Goal: Information Seeking & Learning: Check status

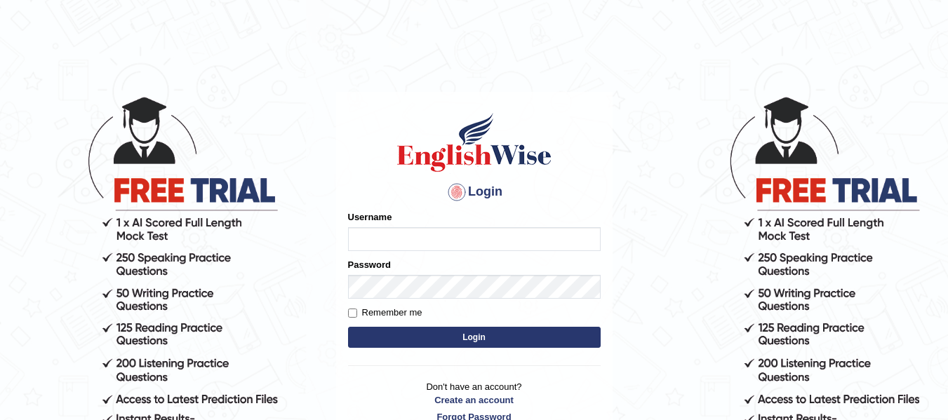
type input "Pawandeep_64"
drag, startPoint x: 0, startPoint y: 0, endPoint x: 375, endPoint y: 245, distance: 447.7
click at [375, 245] on input "Pawandeep_64" at bounding box center [474, 239] width 253 height 24
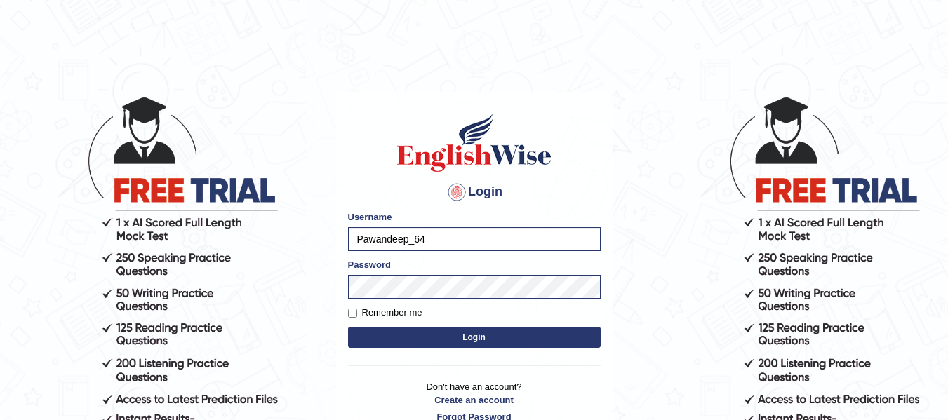
click at [425, 345] on button "Login" at bounding box center [474, 337] width 253 height 21
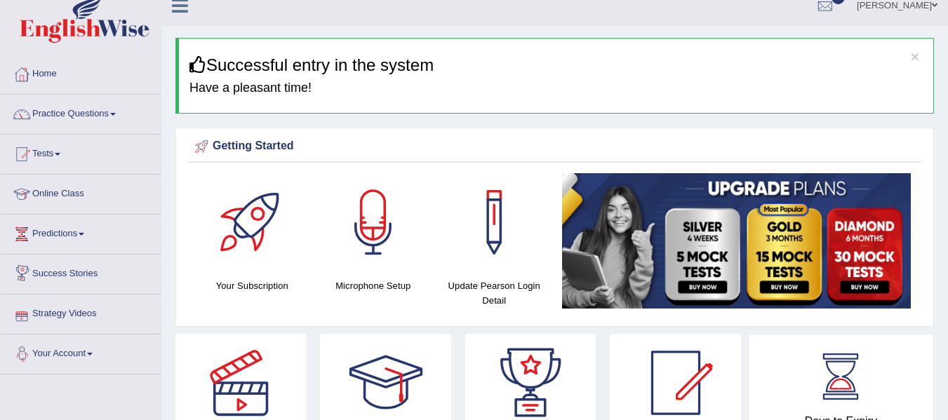
scroll to position [14, 0]
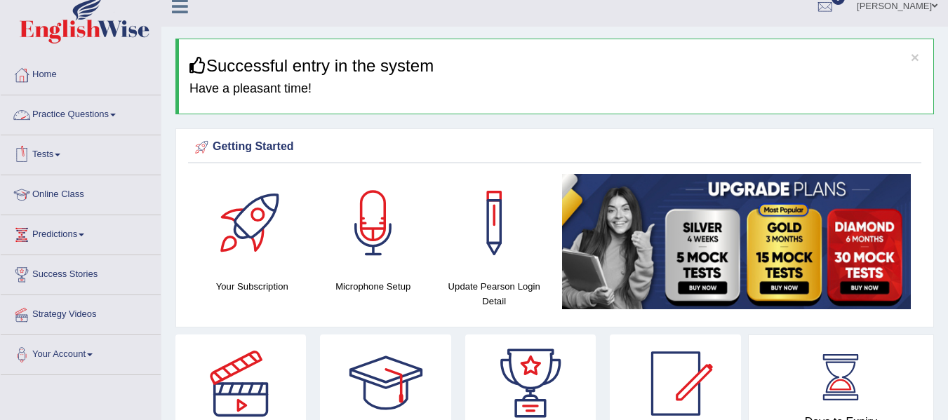
click at [87, 113] on link "Practice Questions" at bounding box center [81, 112] width 160 height 35
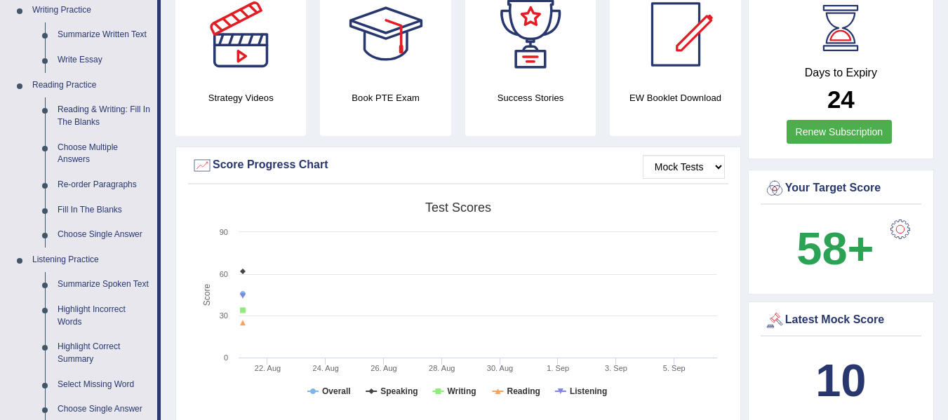
scroll to position [363, 0]
click at [510, 391] on tspan "Reading" at bounding box center [523, 392] width 33 height 10
click at [461, 391] on tspan "Writing" at bounding box center [461, 392] width 29 height 10
click at [398, 391] on tspan "Speaking" at bounding box center [398, 392] width 37 height 10
click at [331, 389] on tspan "Overall" at bounding box center [336, 392] width 29 height 10
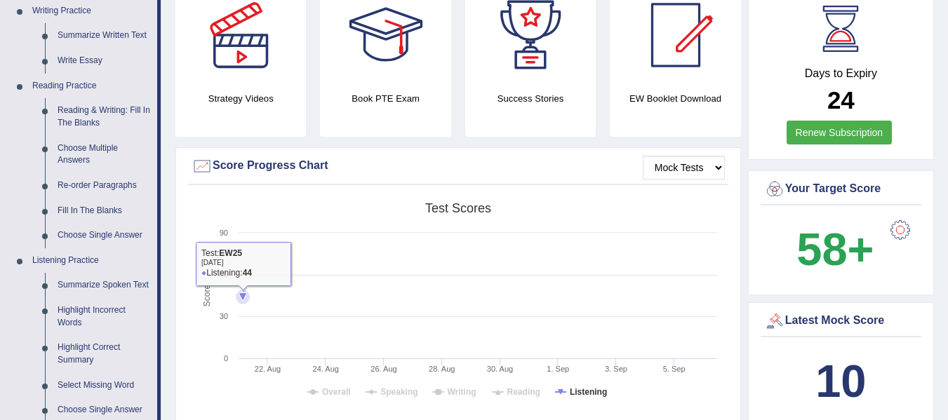
drag, startPoint x: 239, startPoint y: 295, endPoint x: 280, endPoint y: 269, distance: 48.7
click at [280, 269] on icon "Created with Highcharts 7.1.2 Score Test scores Overall Speaking Writing Readin…" at bounding box center [458, 305] width 533 height 218
click at [280, 269] on rect at bounding box center [458, 305] width 533 height 218
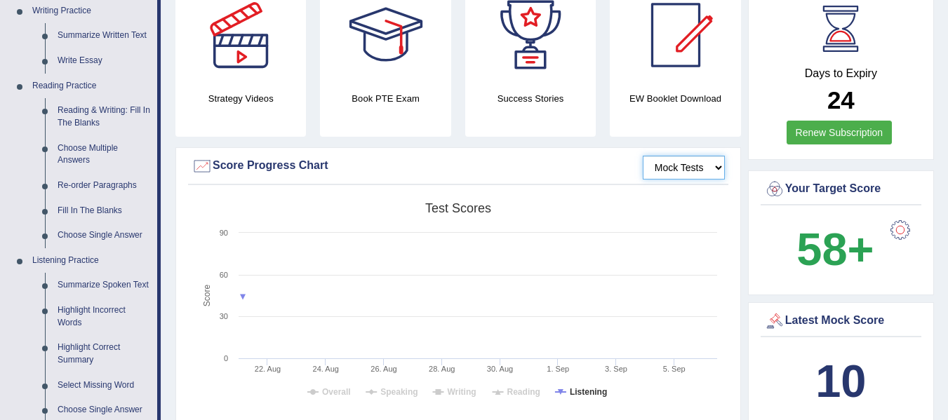
click at [701, 164] on select "Mock Tests" at bounding box center [684, 168] width 82 height 24
click at [643, 156] on select "Mock Tests" at bounding box center [684, 168] width 82 height 24
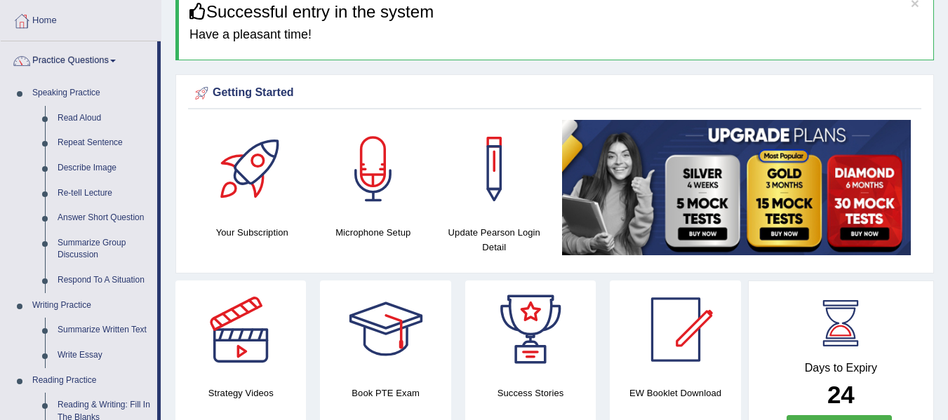
scroll to position [0, 0]
